Goal: Information Seeking & Learning: Learn about a topic

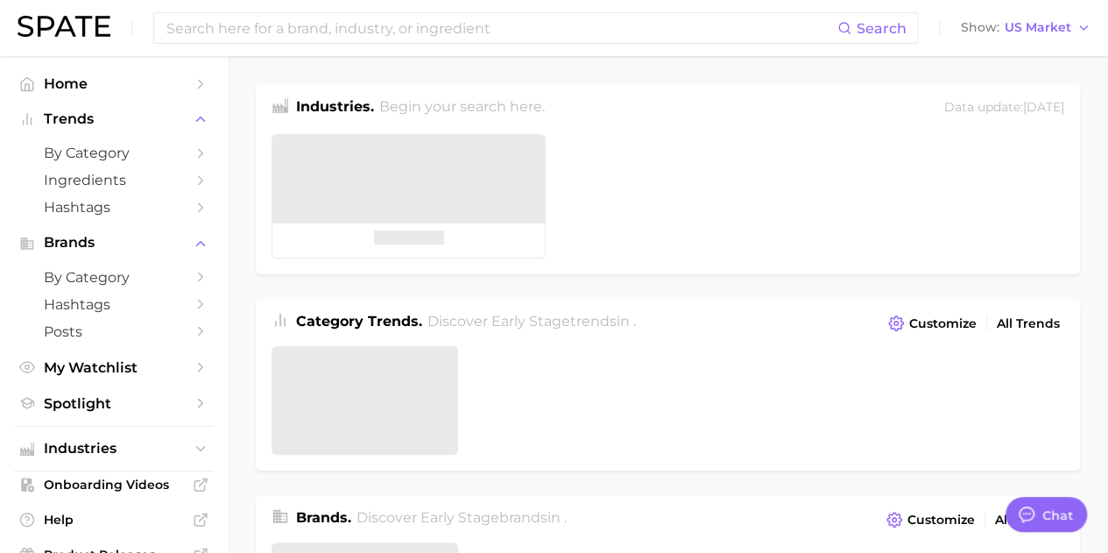
type textarea "x"
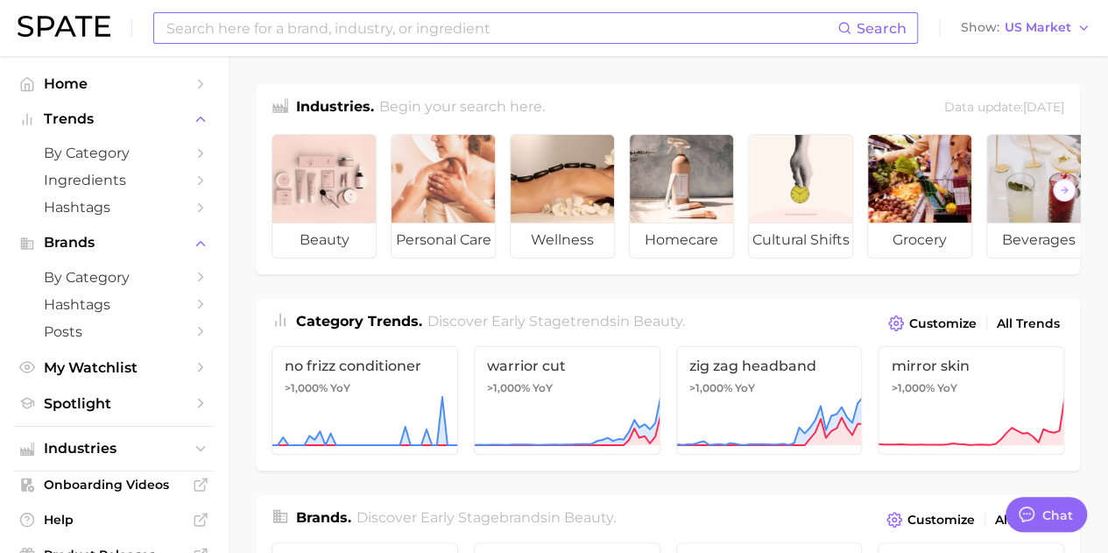
click at [396, 25] on input at bounding box center [501, 28] width 673 height 30
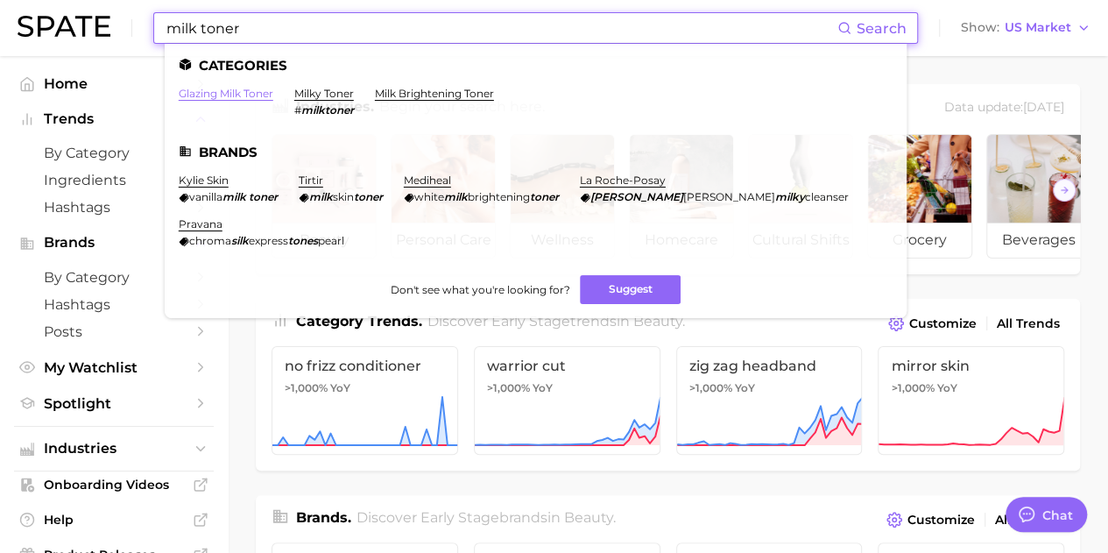
type input "milk toner"
click at [237, 97] on link "glazing milk toner" at bounding box center [226, 93] width 95 height 13
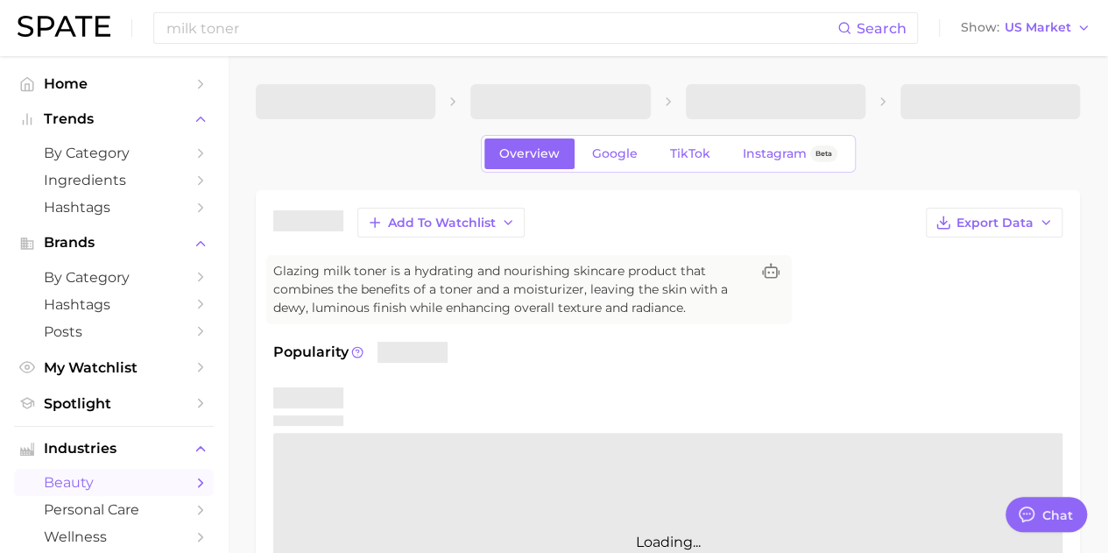
type textarea "x"
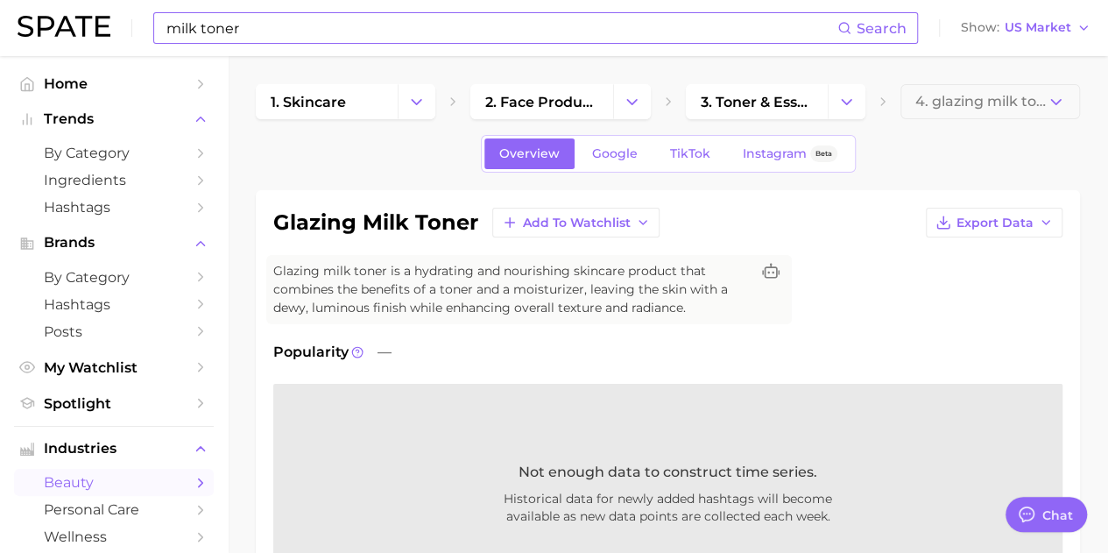
click at [345, 40] on input "milk toner" at bounding box center [501, 28] width 673 height 30
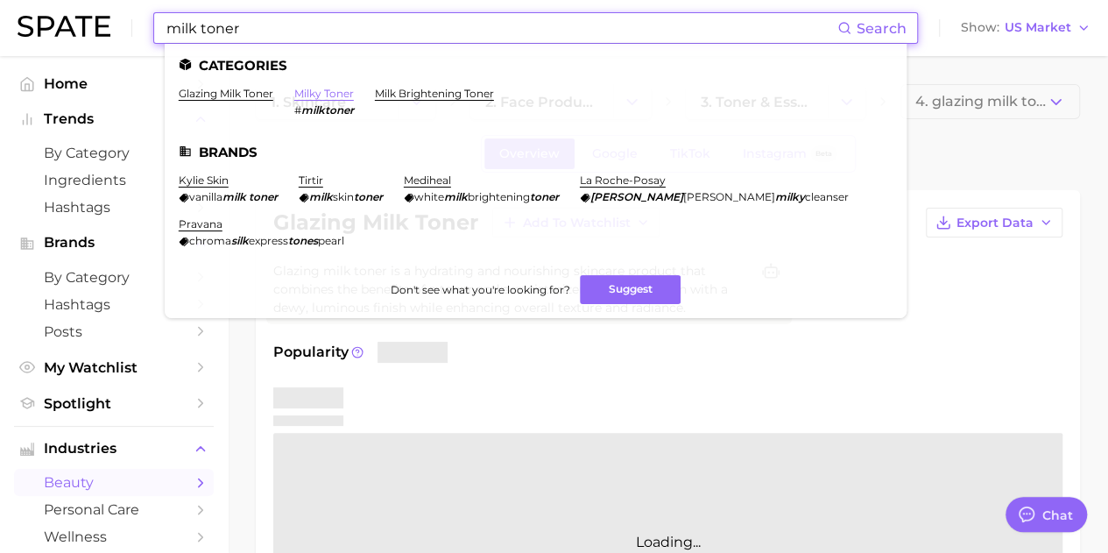
click at [337, 87] on ul "Categories glazing milk toner milky toner # milktoner milk brightening toner Br…" at bounding box center [536, 181] width 742 height 274
click at [308, 94] on link "milky toner" at bounding box center [324, 93] width 60 height 13
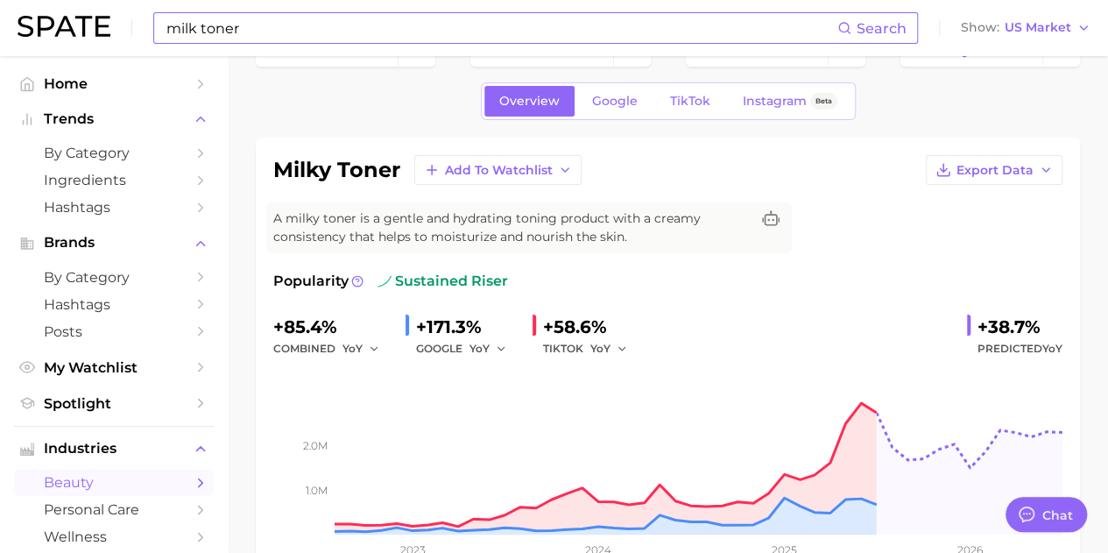
scroll to position [88, 0]
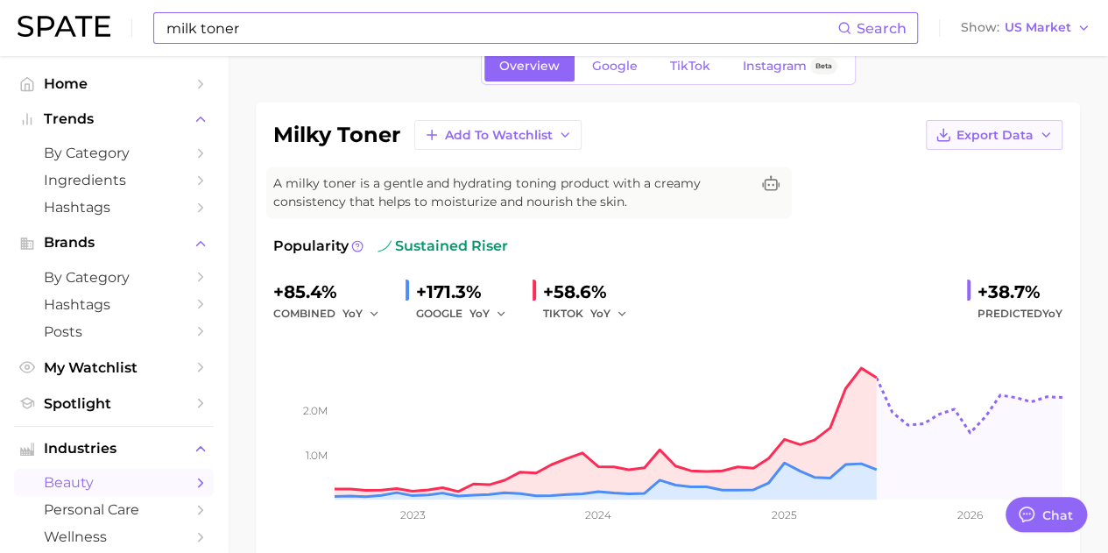
click at [1004, 134] on span "Export Data" at bounding box center [995, 135] width 77 height 15
click at [994, 192] on span "Time Series Image" at bounding box center [958, 199] width 117 height 15
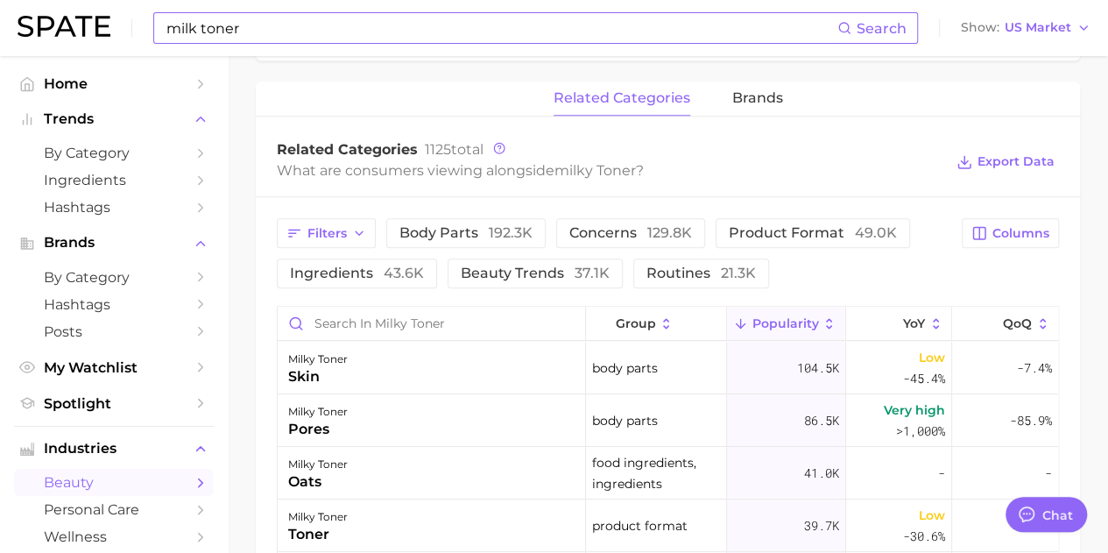
scroll to position [876, 0]
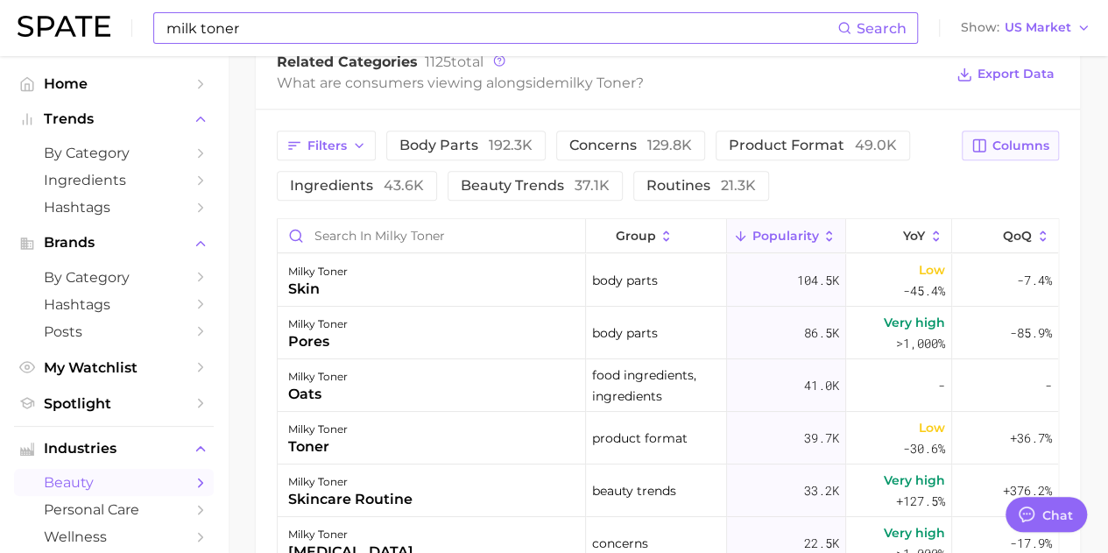
click at [1020, 148] on span "Columns" at bounding box center [1020, 145] width 57 height 15
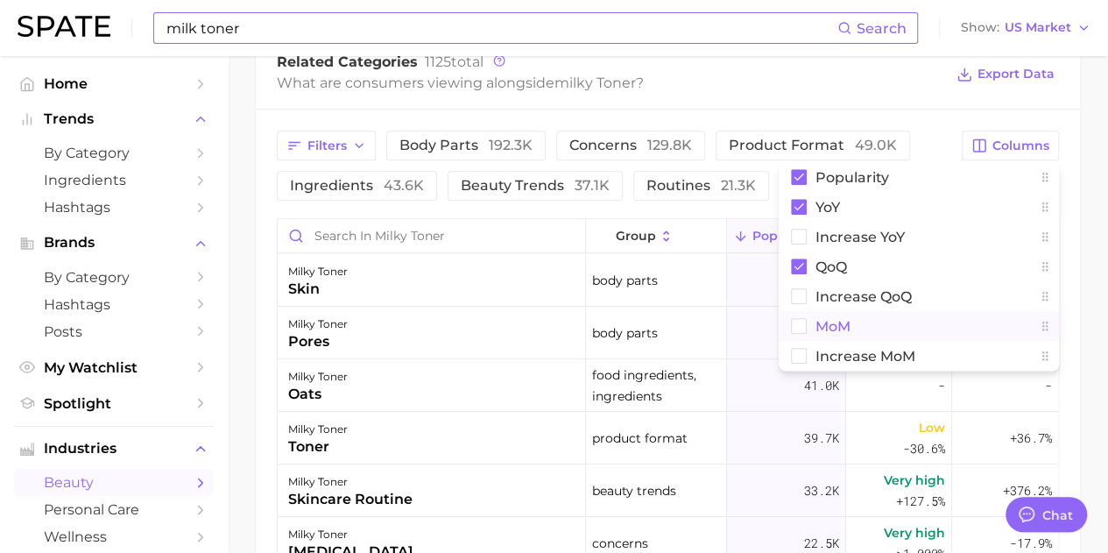
click at [830, 323] on span "MoM" at bounding box center [833, 326] width 35 height 15
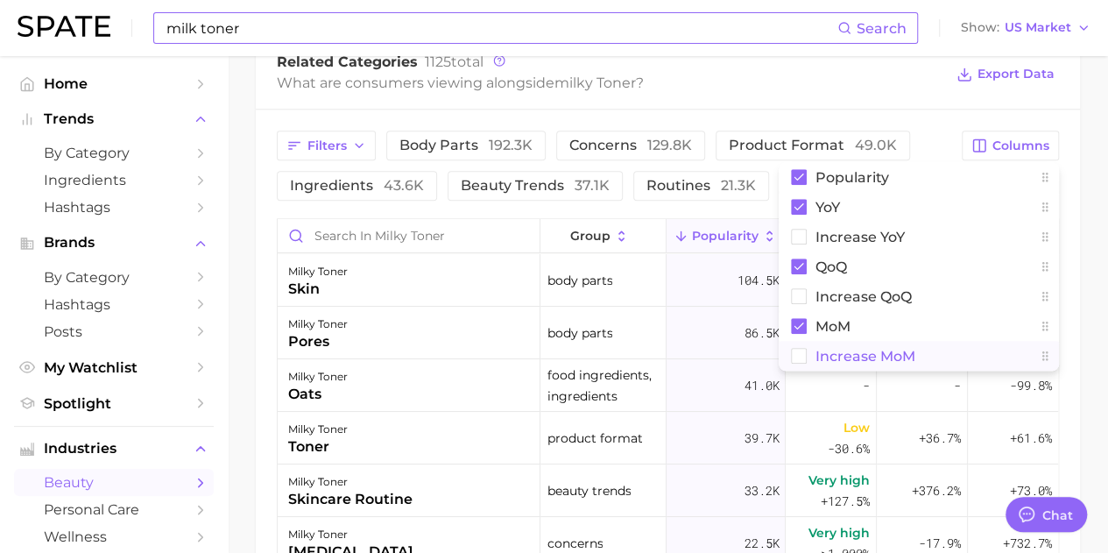
click at [834, 361] on span "Increase MoM" at bounding box center [866, 356] width 100 height 15
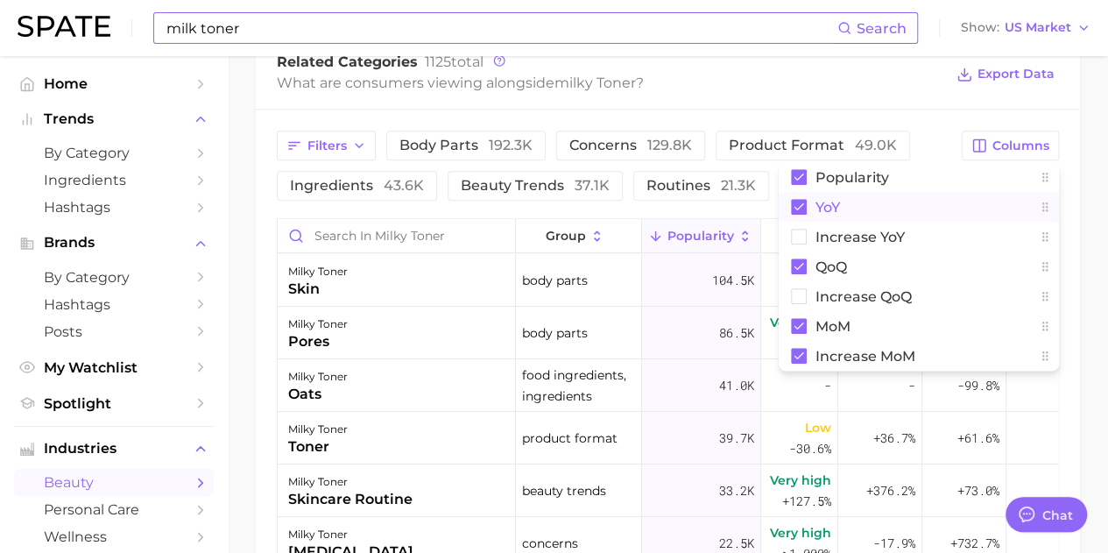
click at [802, 213] on rect at bounding box center [799, 207] width 16 height 16
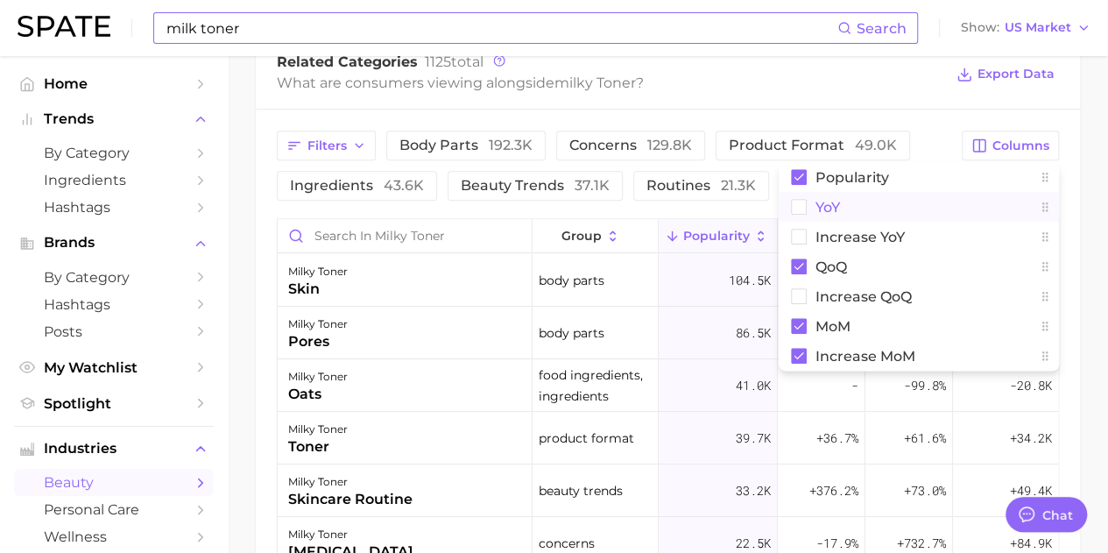
click at [1097, 203] on main "1. skincare 2. face products 3. toner & essence products 4. milky toner Overvie…" at bounding box center [668, 29] width 880 height 1699
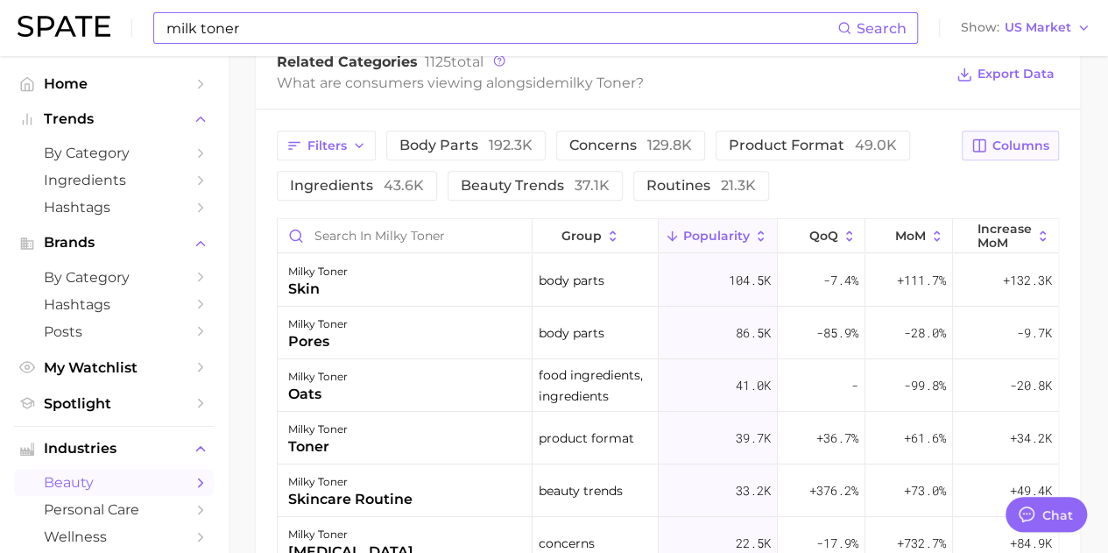
click at [1047, 139] on span "Columns" at bounding box center [1020, 145] width 57 height 15
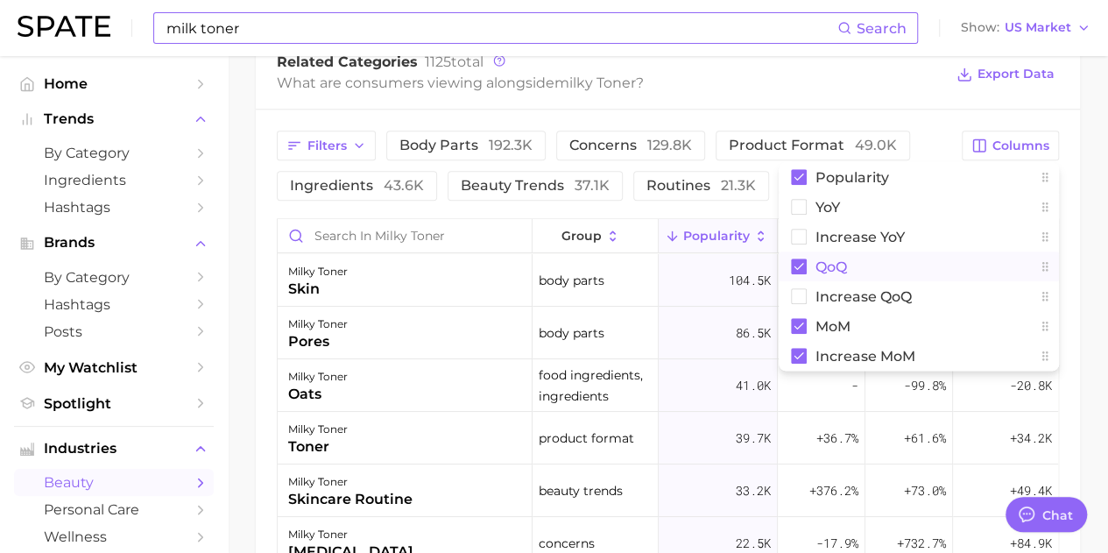
click at [799, 269] on rect at bounding box center [799, 266] width 16 height 16
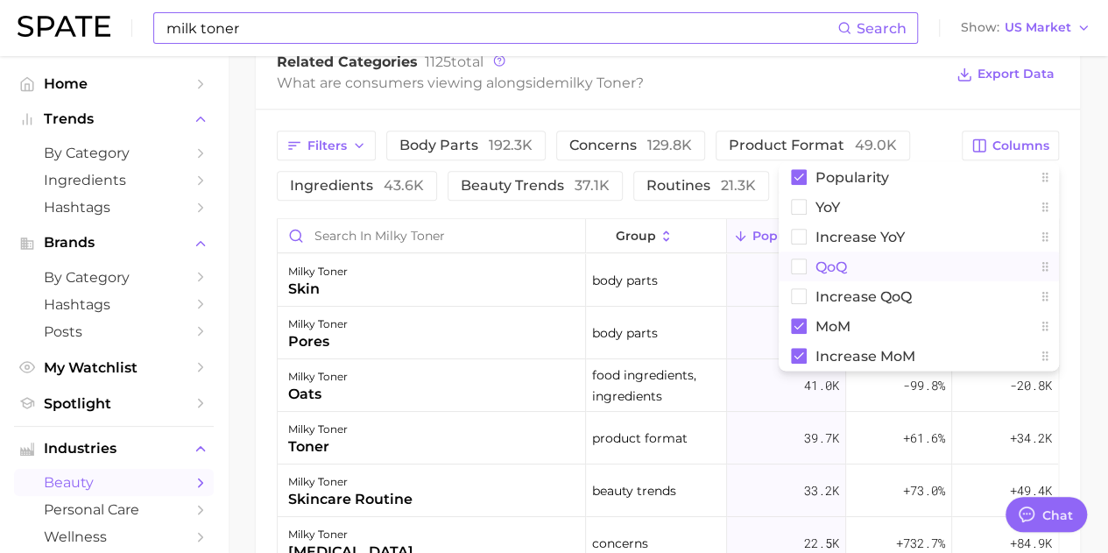
click at [1095, 241] on main "1. skincare 2. face products 3. toner & essence products 4. milky toner Overvie…" at bounding box center [668, 29] width 880 height 1699
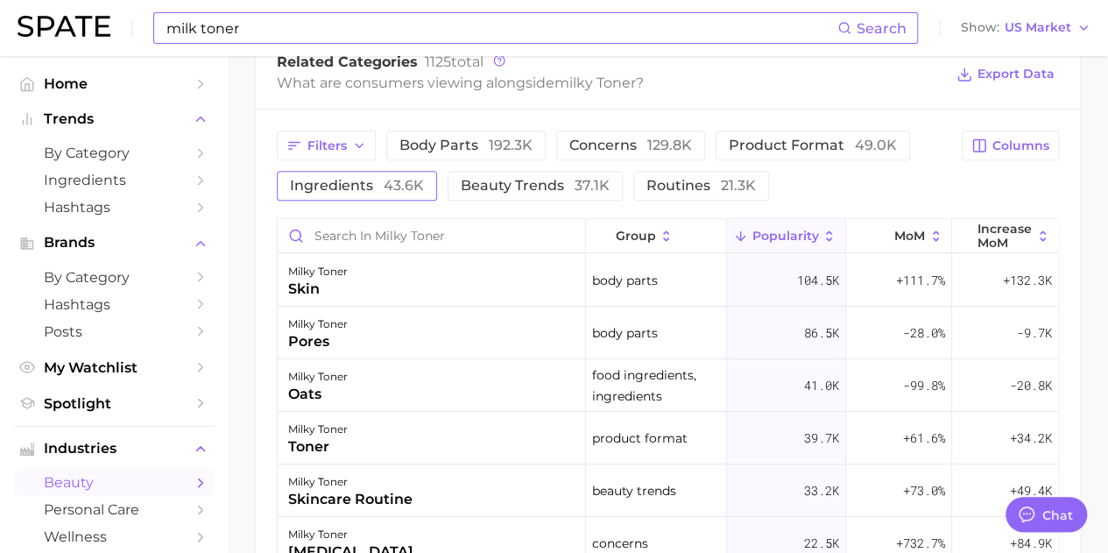
click at [375, 193] on span "ingredients 43.6k" at bounding box center [357, 186] width 134 height 14
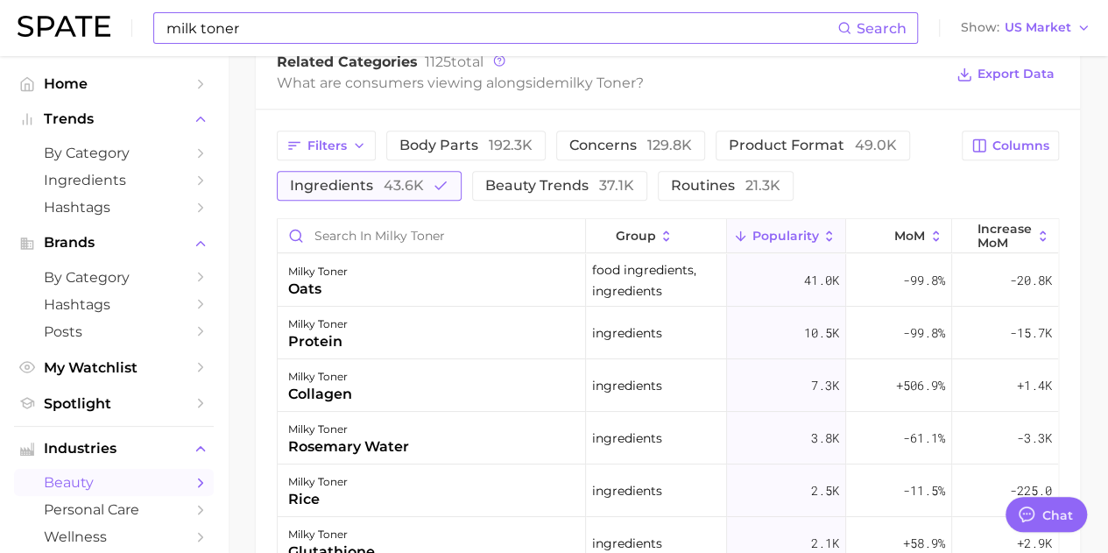
click at [399, 185] on span "43.6k" at bounding box center [404, 185] width 40 height 17
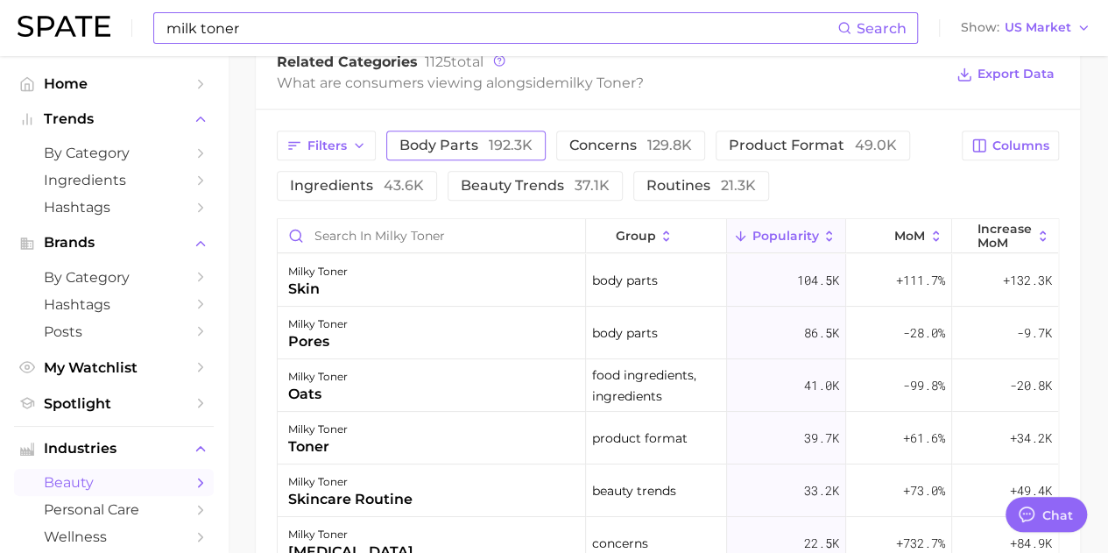
click at [448, 152] on span "body parts 192.3k" at bounding box center [465, 145] width 133 height 14
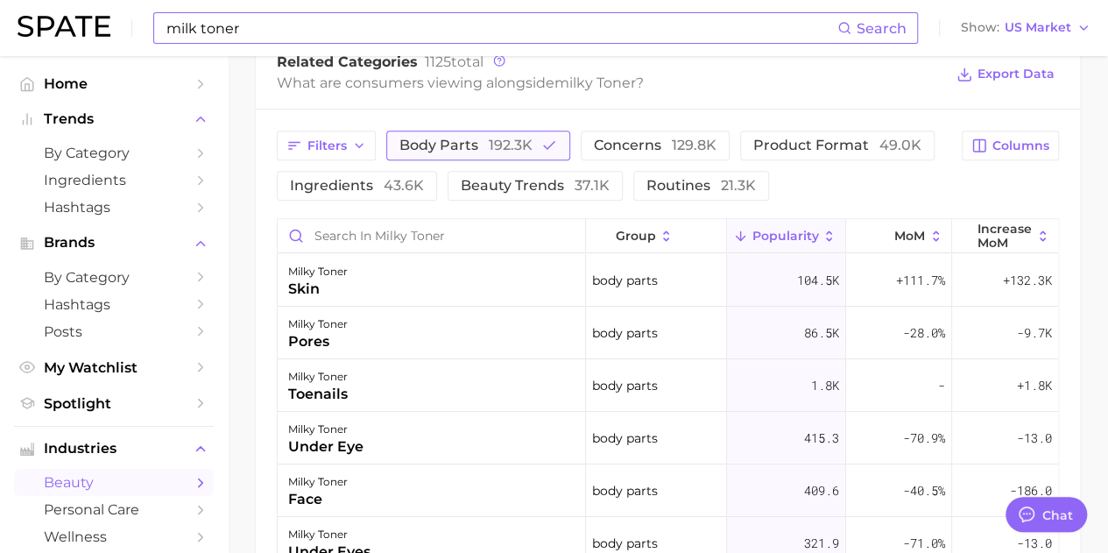
click at [509, 150] on span "192.3k" at bounding box center [511, 145] width 44 height 17
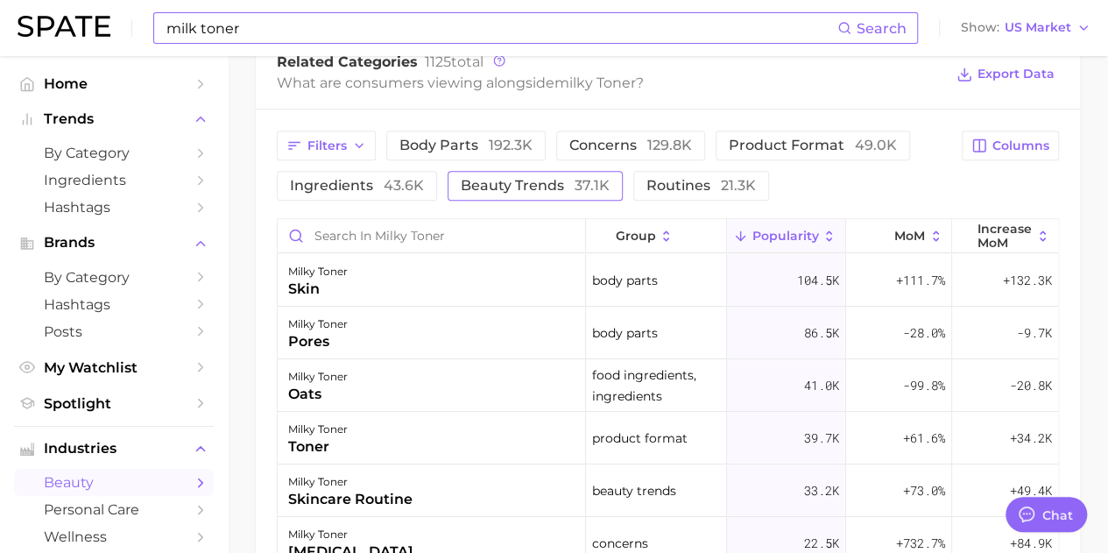
click at [476, 180] on span "beauty trends 37.1k" at bounding box center [535, 186] width 149 height 14
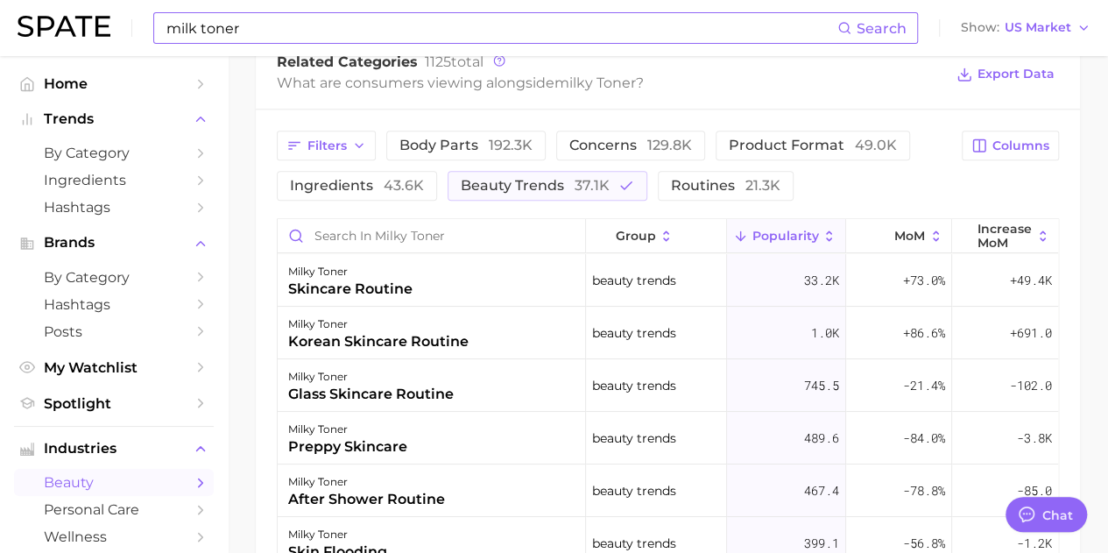
click at [797, 244] on button "Popularity" at bounding box center [786, 236] width 119 height 34
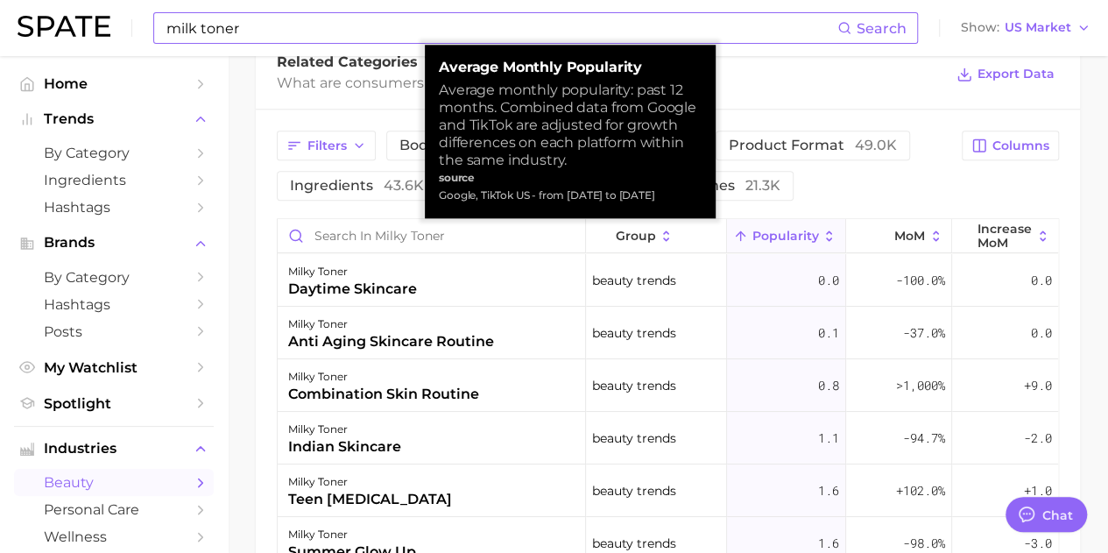
click at [797, 243] on button "Popularity" at bounding box center [786, 236] width 119 height 34
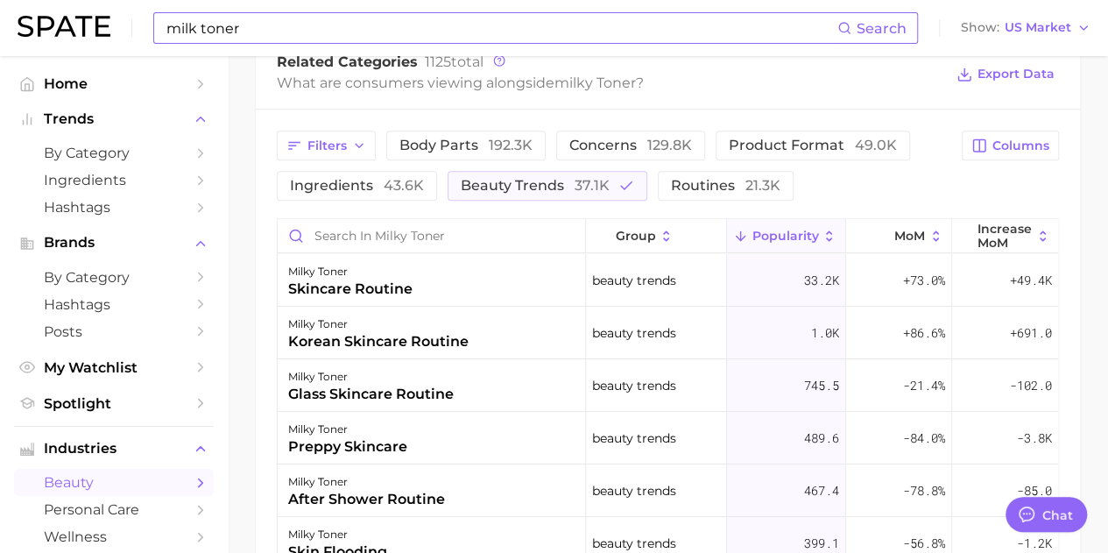
click at [938, 178] on div "Filters body parts 192.3k concerns 129.8k product format 49.0k ingredients 43.6…" at bounding box center [614, 166] width 674 height 70
click at [482, 138] on span "body parts 192.3k" at bounding box center [465, 145] width 133 height 14
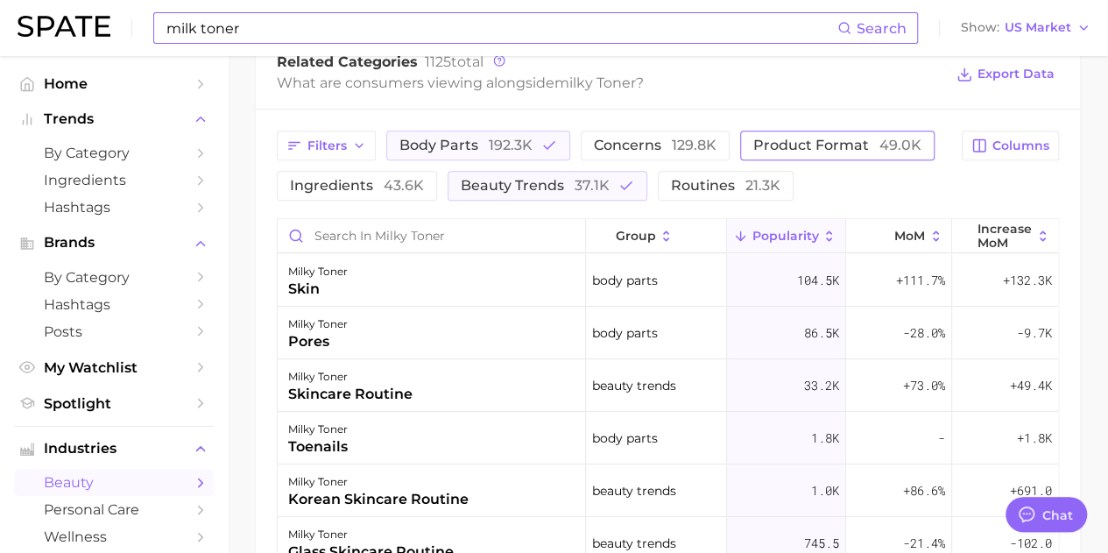
click at [794, 152] on span "product format 49.0k" at bounding box center [837, 145] width 168 height 14
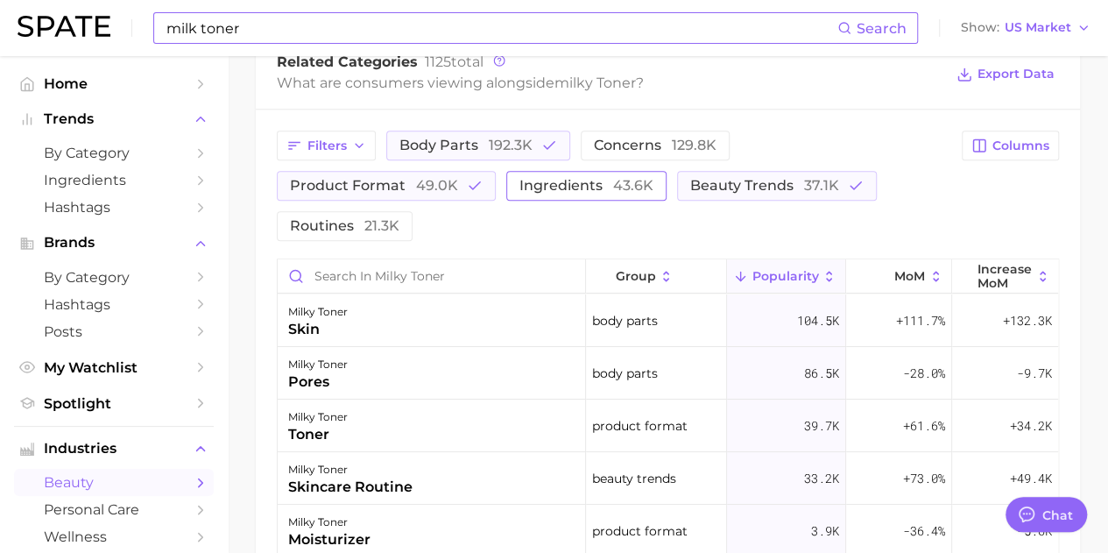
click at [519, 182] on span "ingredients 43.6k" at bounding box center [586, 186] width 134 height 14
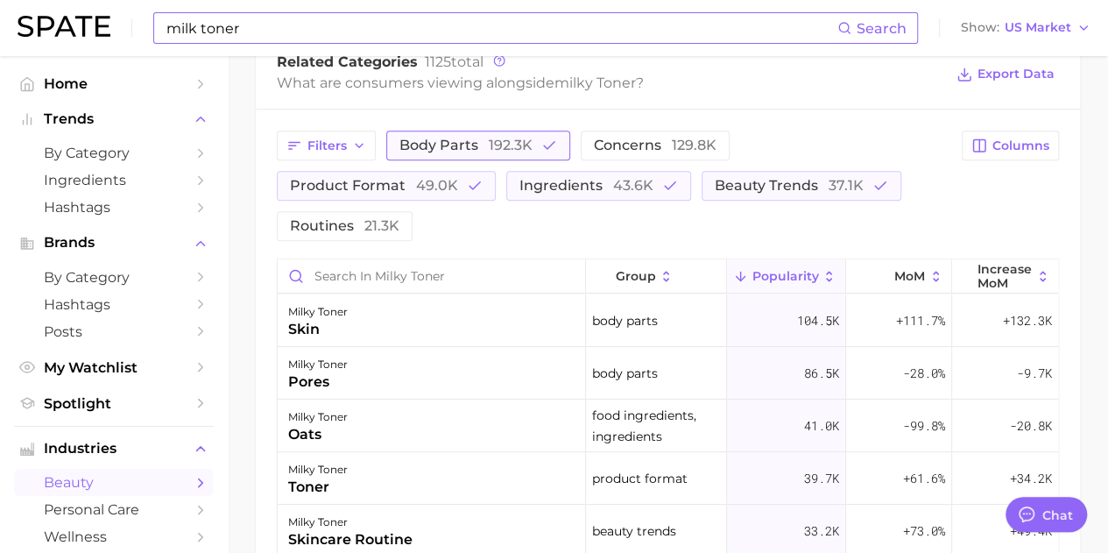
click at [495, 146] on span "192.3k" at bounding box center [511, 145] width 44 height 17
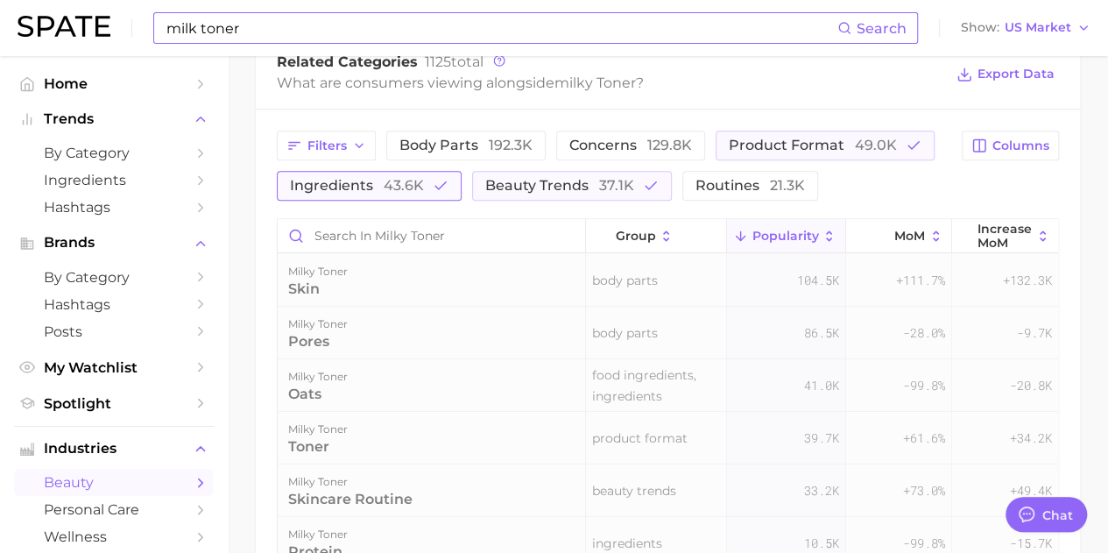
click at [415, 183] on span "43.6k" at bounding box center [404, 185] width 40 height 17
click at [561, 187] on span "beauty trends 37.1k" at bounding box center [535, 186] width 149 height 14
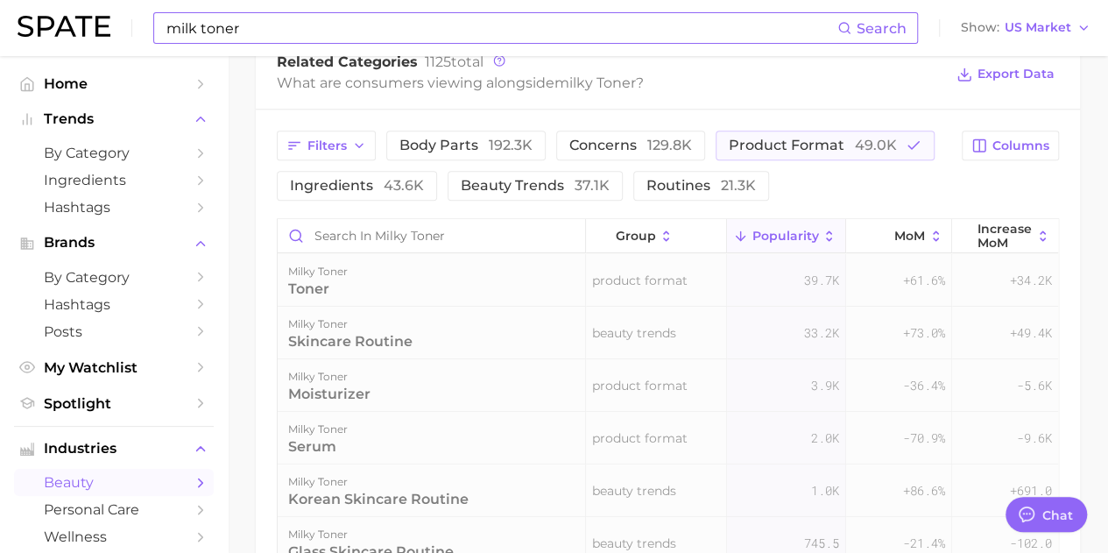
click at [830, 179] on div "Filters body parts 192.3k concerns 129.8k product format 49.0k ingredients 43.6…" at bounding box center [614, 166] width 674 height 70
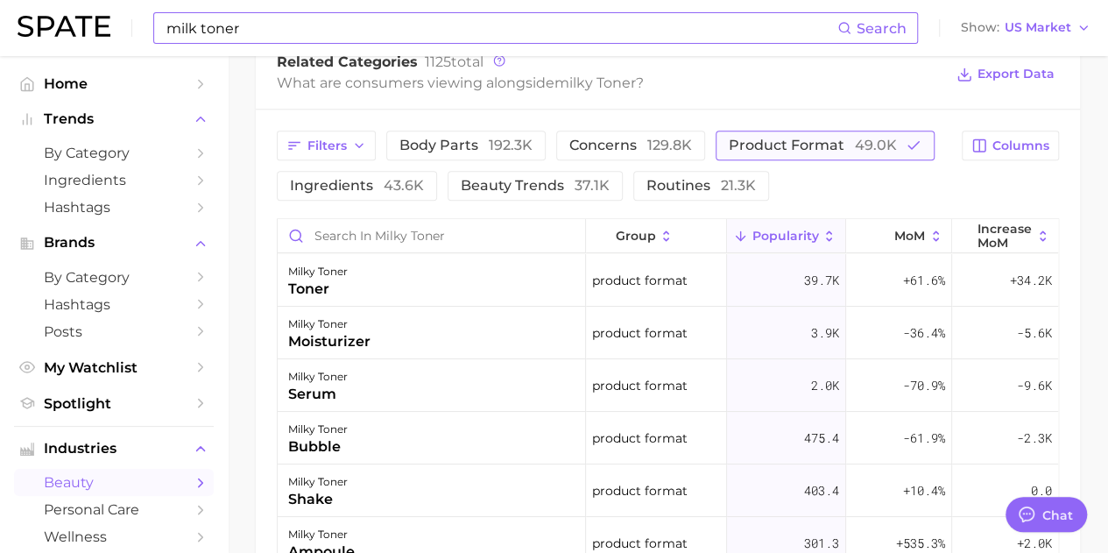
click at [827, 131] on button "product format 49.0k" at bounding box center [825, 146] width 219 height 30
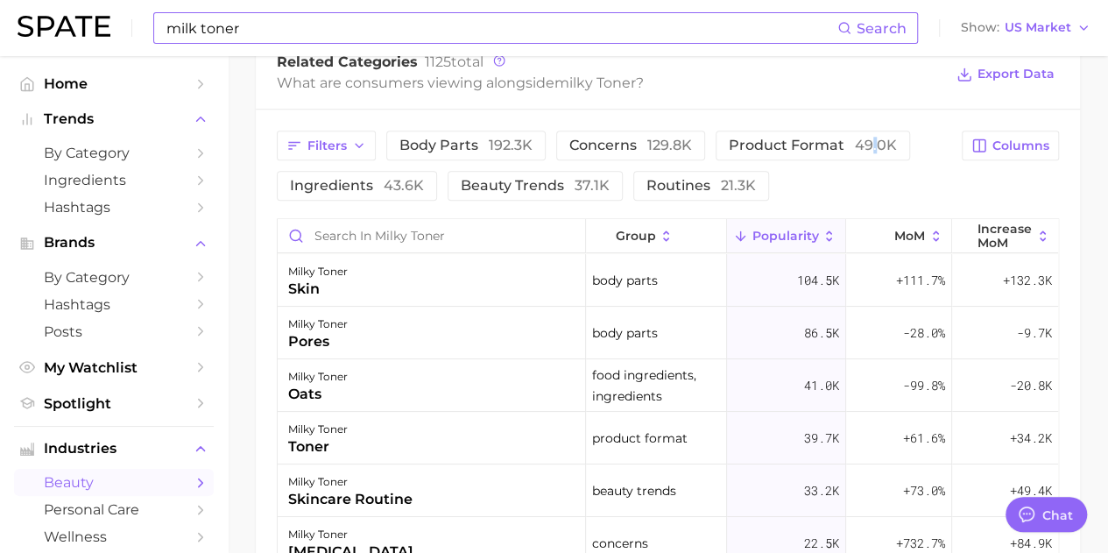
click at [867, 181] on div "Filters body parts 192.3k concerns 129.8k product format 49.0k ingredients 43.6…" at bounding box center [614, 166] width 674 height 70
click at [1095, 377] on main "1. skincare 2. face products 3. toner & essence products 4. milky toner Overvie…" at bounding box center [668, 29] width 880 height 1699
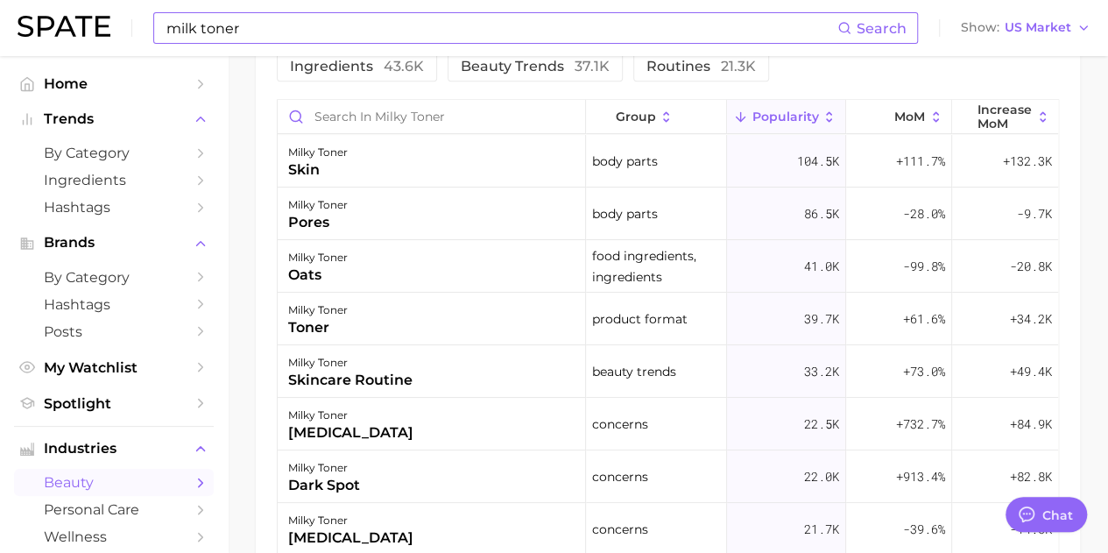
scroll to position [973, 0]
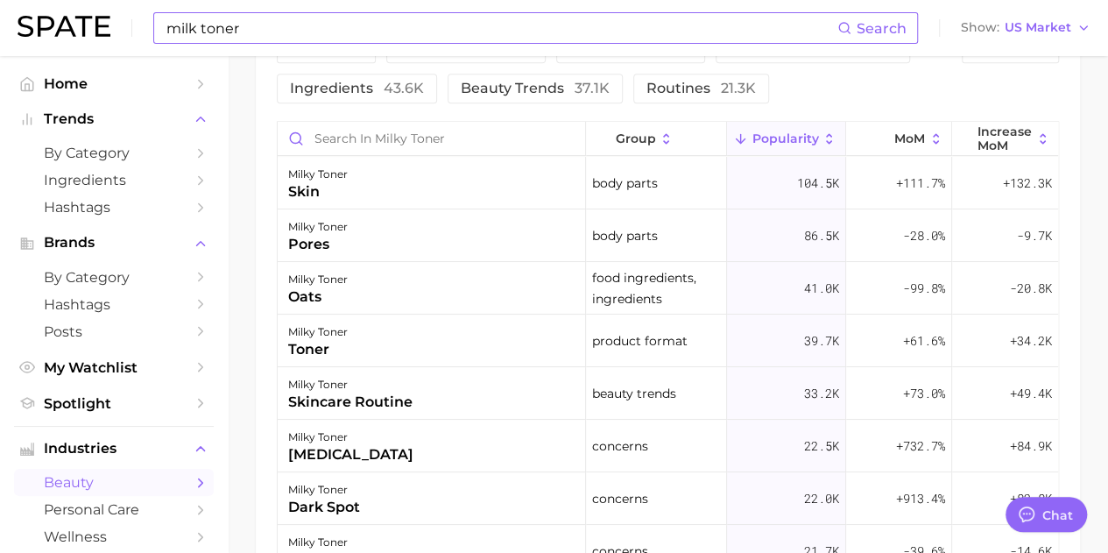
click at [508, 24] on input "milk toner" at bounding box center [501, 28] width 673 height 30
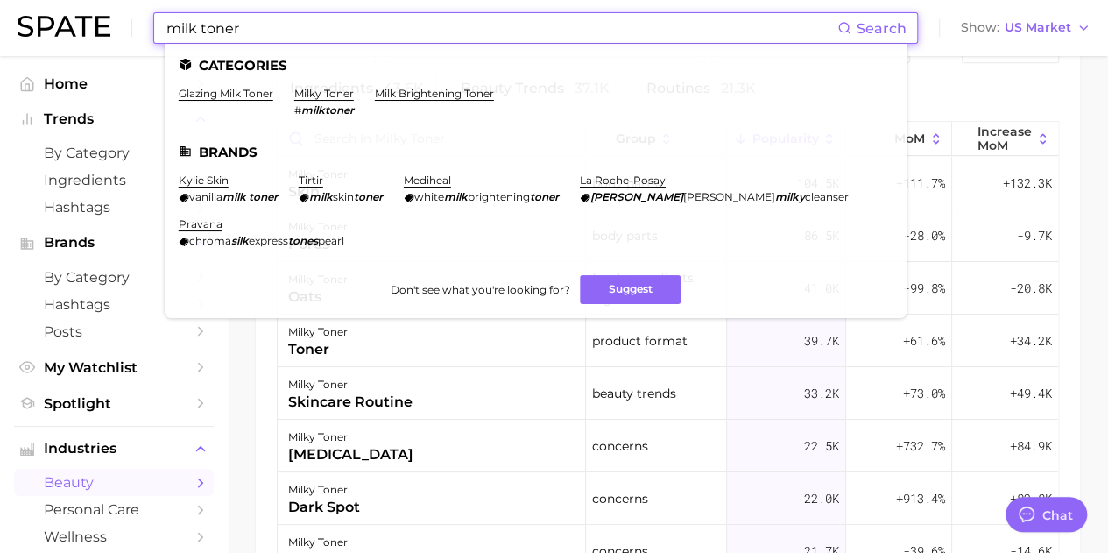
click at [508, 24] on input "milk toner" at bounding box center [501, 28] width 673 height 30
click at [442, 24] on input "milk toner" at bounding box center [501, 28] width 673 height 30
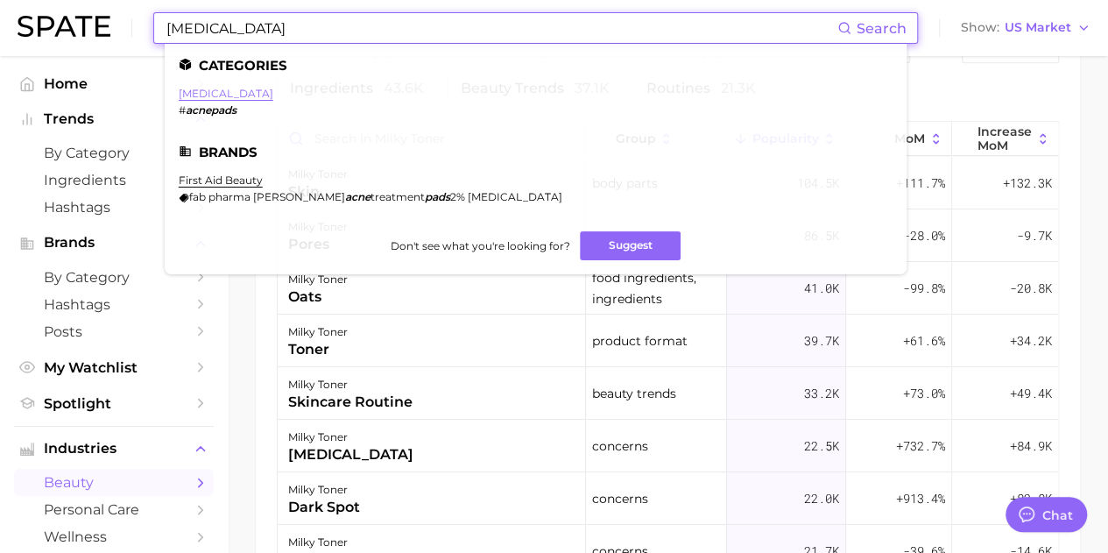
click at [214, 94] on link "[MEDICAL_DATA]" at bounding box center [226, 93] width 95 height 13
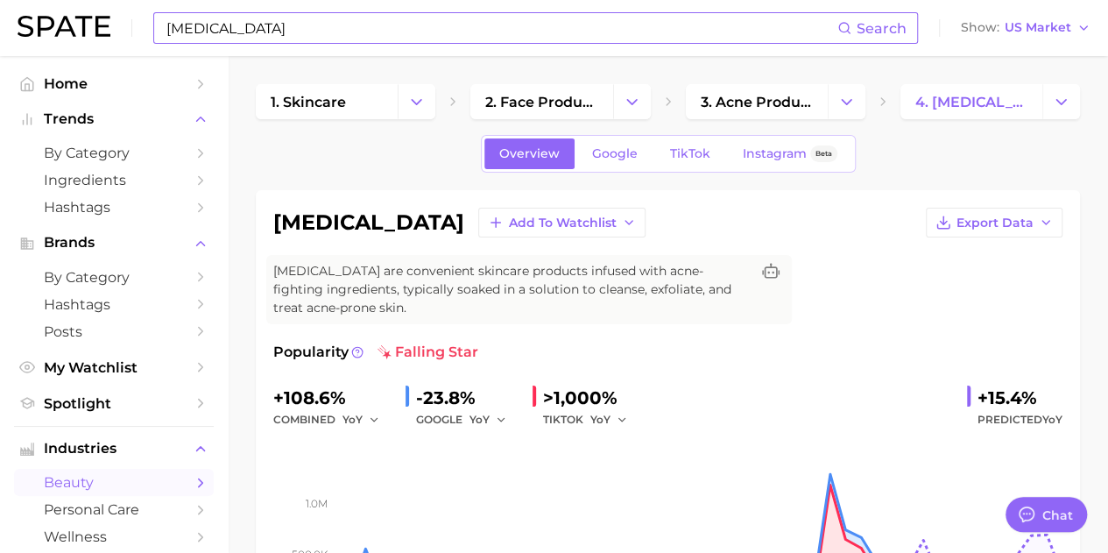
click at [338, 32] on input "[MEDICAL_DATA]" at bounding box center [501, 28] width 673 height 30
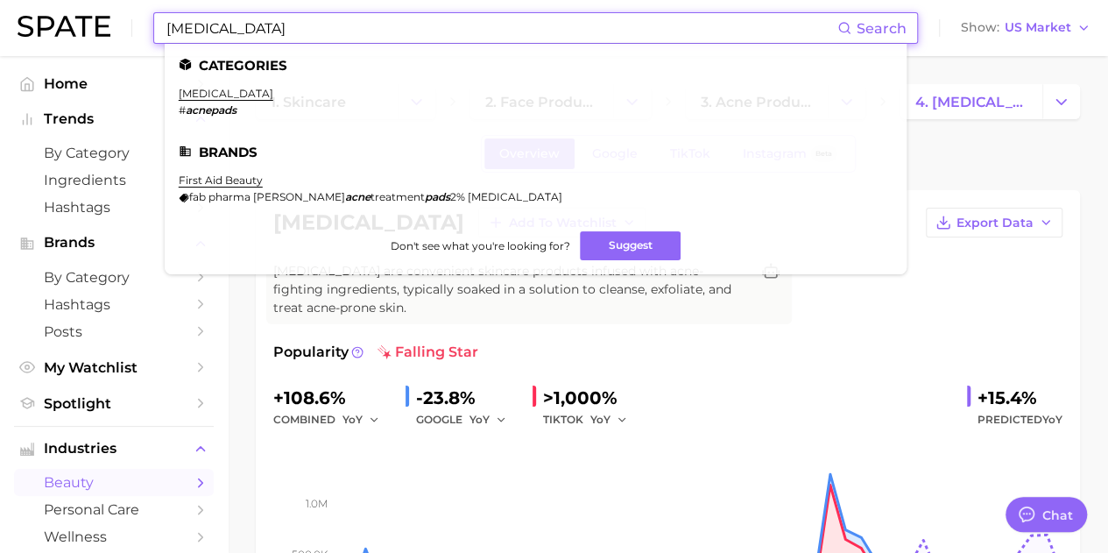
click at [338, 32] on input "[MEDICAL_DATA]" at bounding box center [501, 28] width 673 height 30
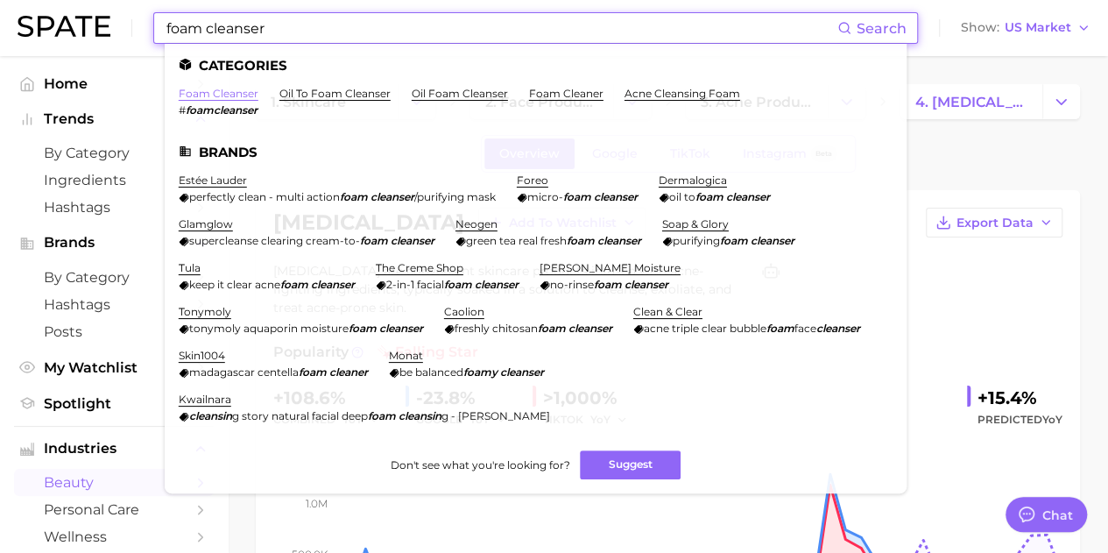
type input "foam cleanser"
click at [228, 100] on link "foam cleanser" at bounding box center [219, 93] width 80 height 13
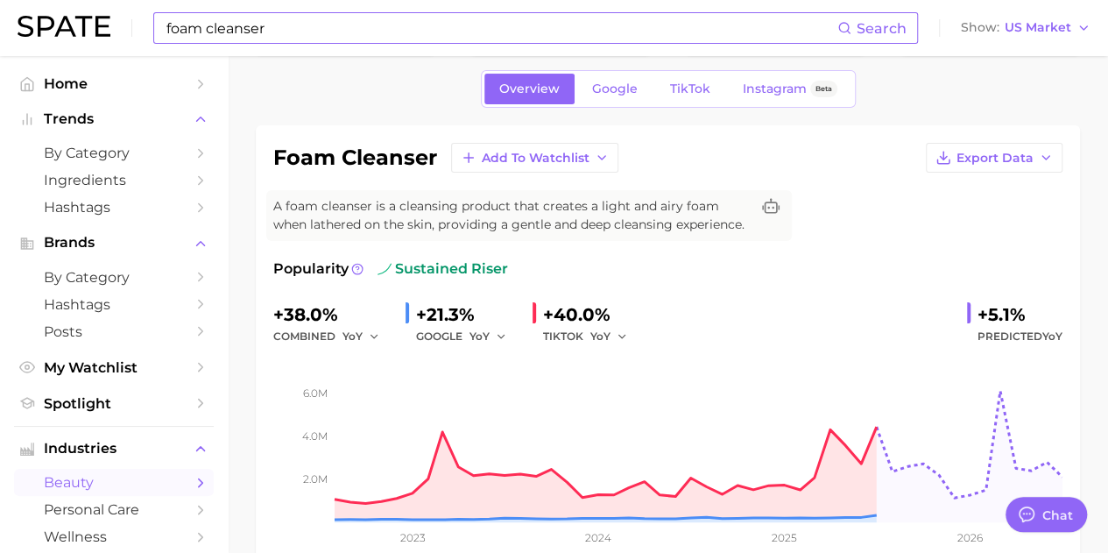
scroll to position [88, 0]
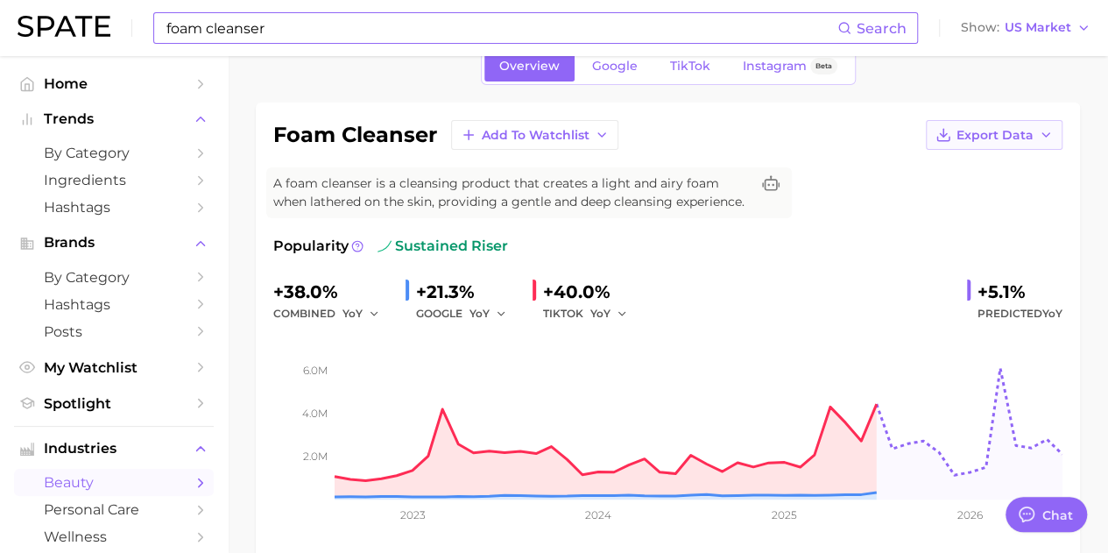
click at [1037, 141] on button "Export Data" at bounding box center [994, 135] width 137 height 30
click at [1014, 206] on button "Time Series Image" at bounding box center [966, 199] width 193 height 32
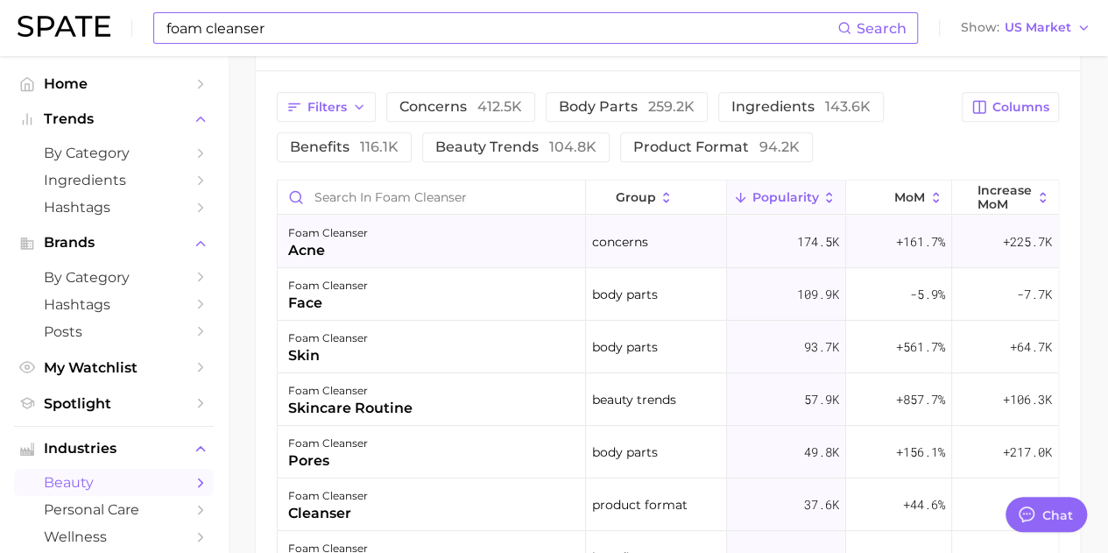
scroll to position [876, 0]
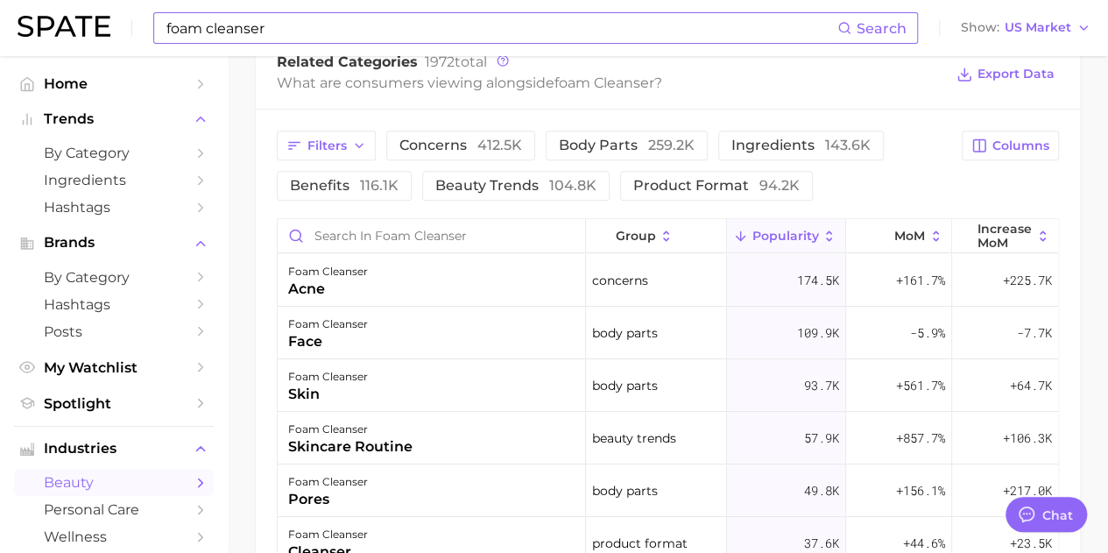
click at [1082, 181] on main "1. skincare 2. face products 3. cleansing products 4. foam cleanser Overview Go…" at bounding box center [668, 29] width 880 height 1699
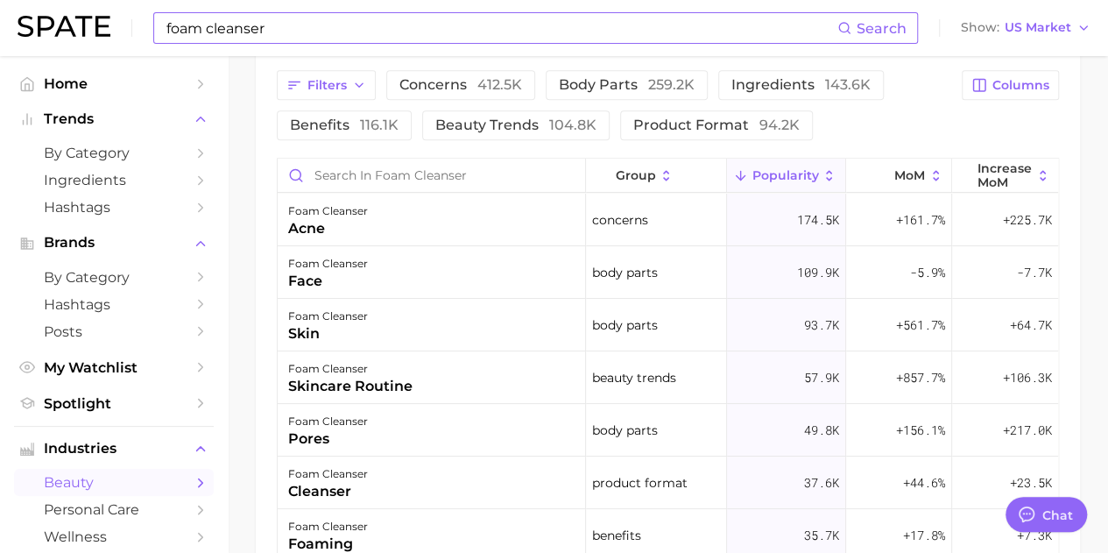
scroll to position [964, 0]
